Goal: Entertainment & Leisure: Consume media (video, audio)

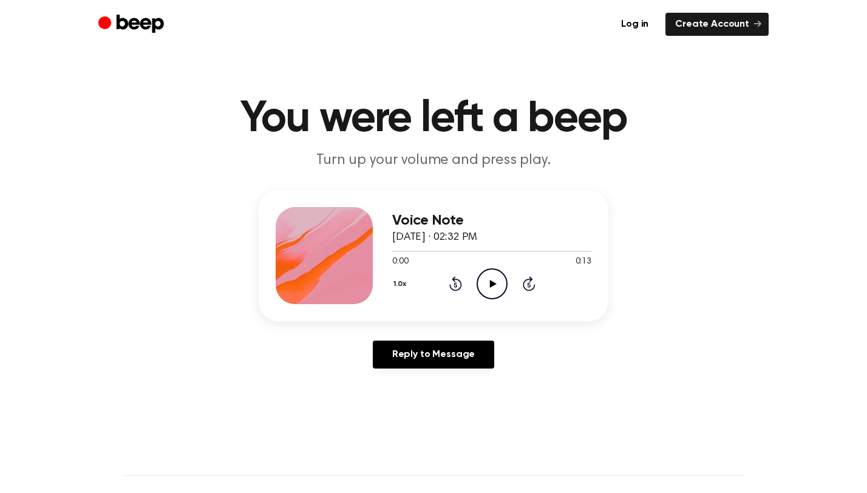
click at [494, 276] on icon "Play Audio" at bounding box center [491, 283] width 31 height 31
click at [489, 282] on icon at bounding box center [492, 284] width 7 height 8
click at [490, 283] on icon at bounding box center [491, 284] width 5 height 8
click at [490, 283] on icon at bounding box center [492, 284] width 7 height 8
click at [500, 286] on icon "Play Audio" at bounding box center [491, 283] width 31 height 31
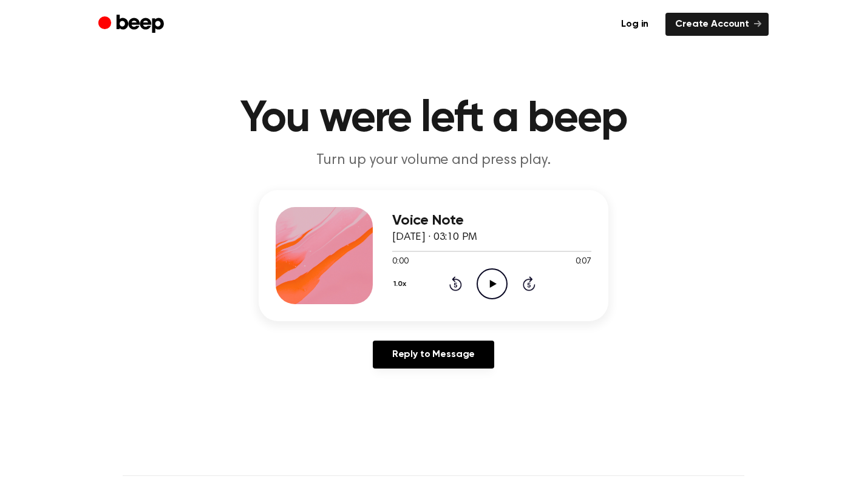
click at [485, 292] on icon "Play Audio" at bounding box center [491, 283] width 31 height 31
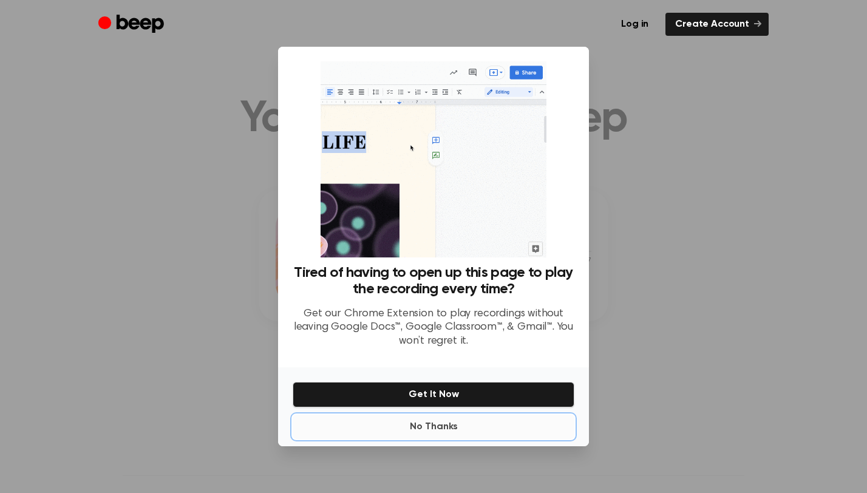
click at [414, 422] on button "No Thanks" at bounding box center [434, 426] width 282 height 24
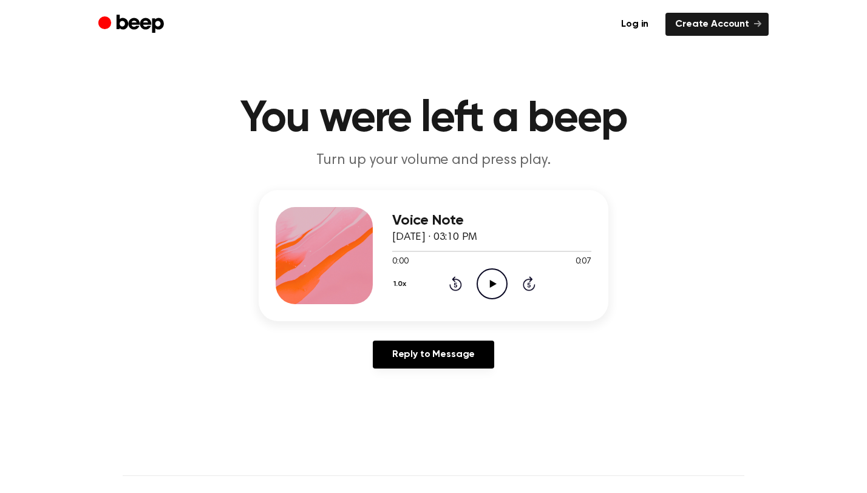
click at [489, 283] on icon "Play Audio" at bounding box center [491, 283] width 31 height 31
click at [499, 281] on icon "Play Audio" at bounding box center [491, 283] width 31 height 31
